Goal: Information Seeking & Learning: Learn about a topic

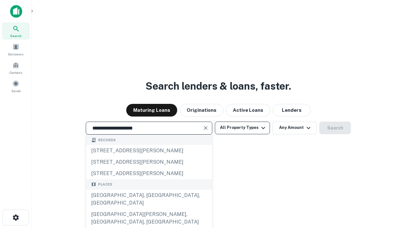
click at [149, 208] on div "[GEOGRAPHIC_DATA], [GEOGRAPHIC_DATA], [GEOGRAPHIC_DATA]" at bounding box center [149, 198] width 126 height 19
click at [242, 127] on button "All Property Types" at bounding box center [242, 127] width 55 height 13
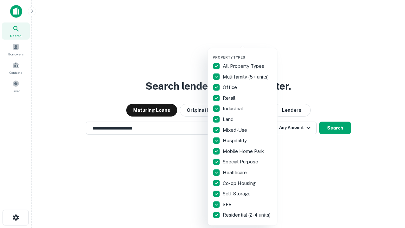
type input "**********"
click at [247, 53] on button "button" at bounding box center [247, 53] width 70 height 0
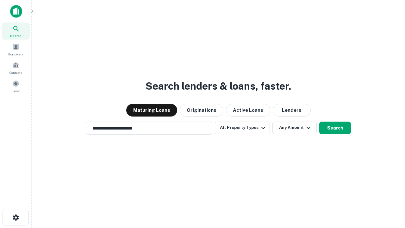
scroll to position [10, 0]
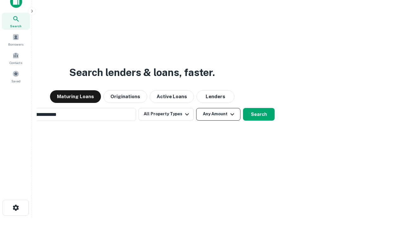
click at [196, 108] on button "Any Amount" at bounding box center [218, 114] width 44 height 13
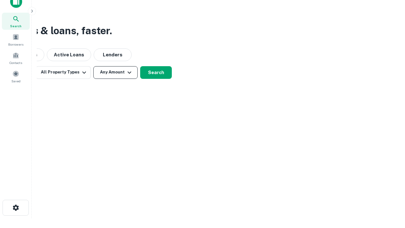
scroll to position [10, 0]
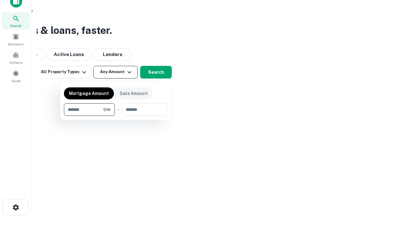
type input "*******"
click at [115, 116] on button "button" at bounding box center [115, 116] width 103 height 0
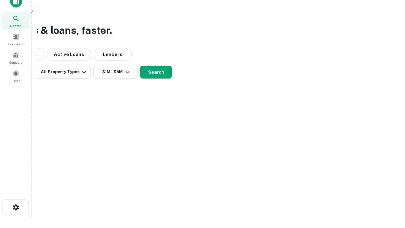
scroll to position [10, 0]
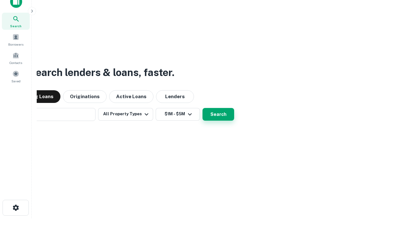
click at [202, 108] on button "Search" at bounding box center [218, 114] width 32 height 13
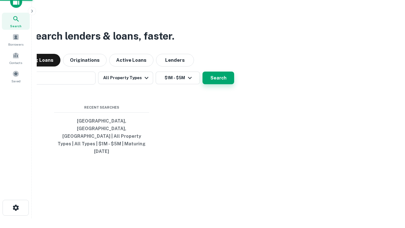
scroll to position [10, 0]
